Goal: Check status: Check status

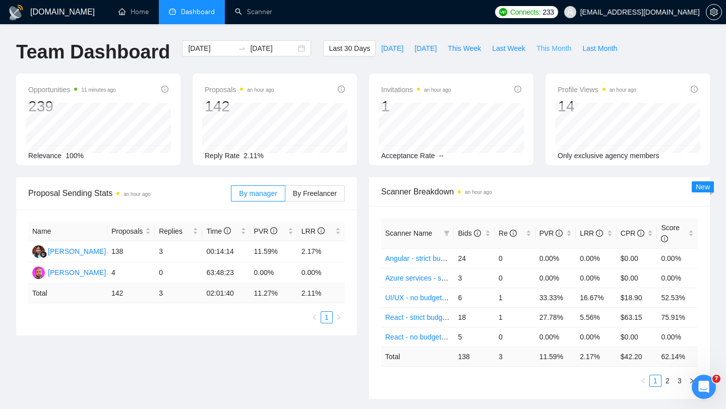
click at [556, 50] on span "This Month" at bounding box center [553, 48] width 35 height 11
type input "[DATE]"
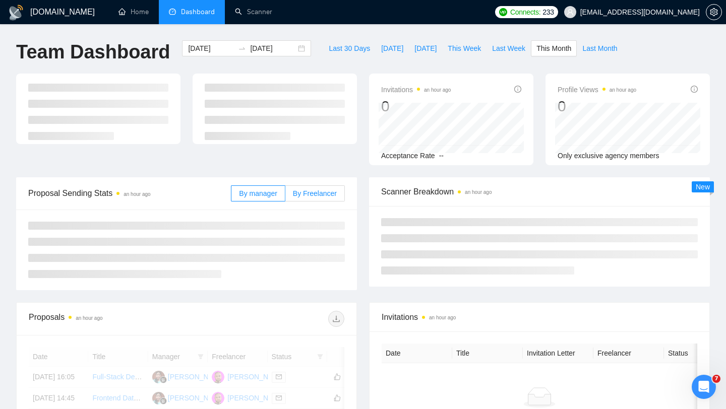
click at [312, 195] on span "By Freelancer" at bounding box center [315, 193] width 44 height 8
click at [285, 196] on input "By Freelancer" at bounding box center [285, 196] width 0 height 0
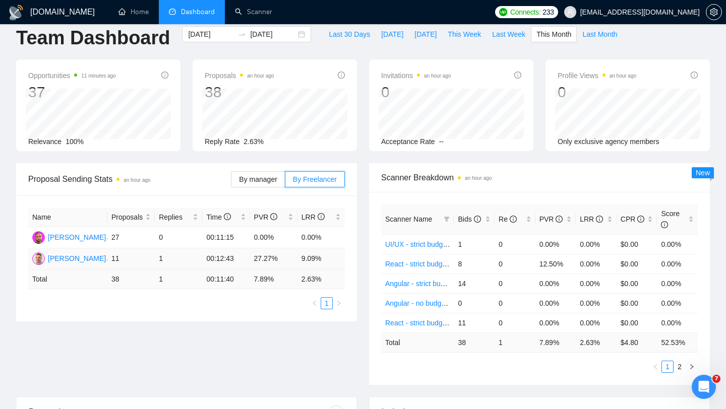
scroll to position [16, 0]
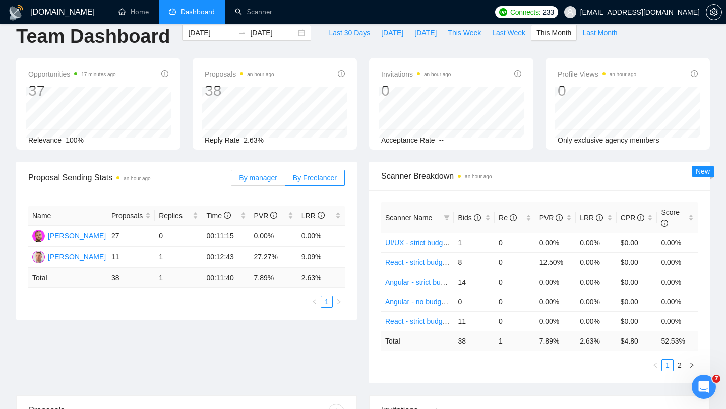
click at [267, 174] on span "By manager" at bounding box center [258, 178] width 38 height 8
click at [231, 180] on input "By manager" at bounding box center [231, 180] width 0 height 0
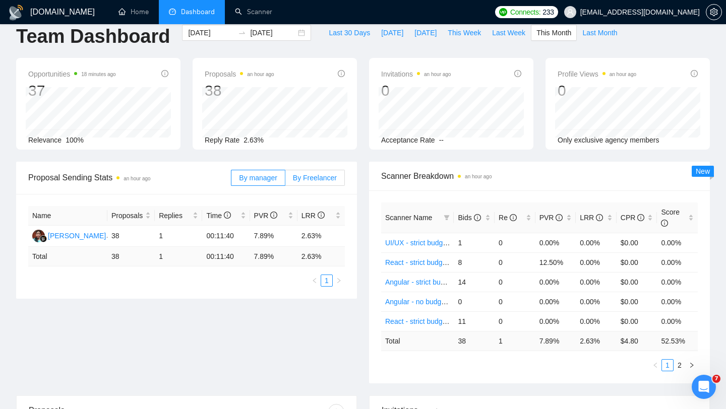
click at [312, 179] on span "By Freelancer" at bounding box center [315, 178] width 44 height 8
click at [285, 180] on input "By Freelancer" at bounding box center [285, 180] width 0 height 0
